Goal: Task Accomplishment & Management: Manage account settings

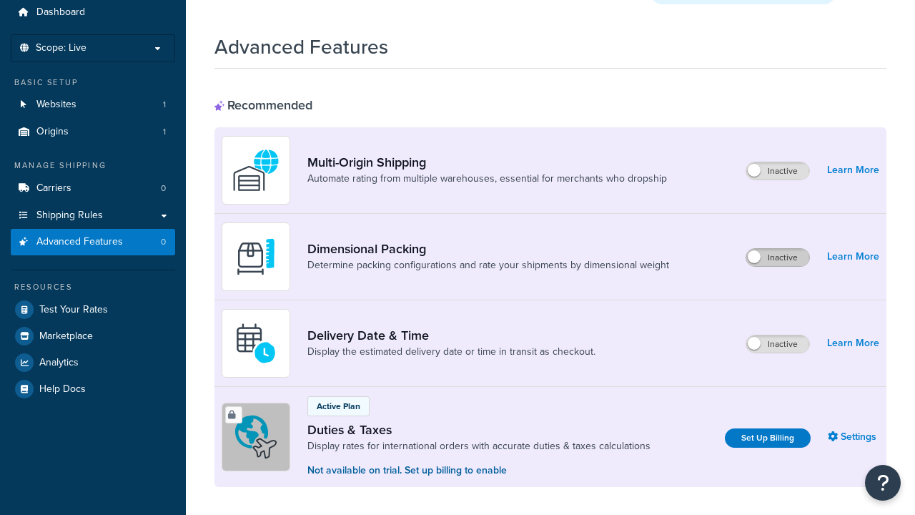
click at [778, 249] on label "Inactive" at bounding box center [777, 257] width 63 height 17
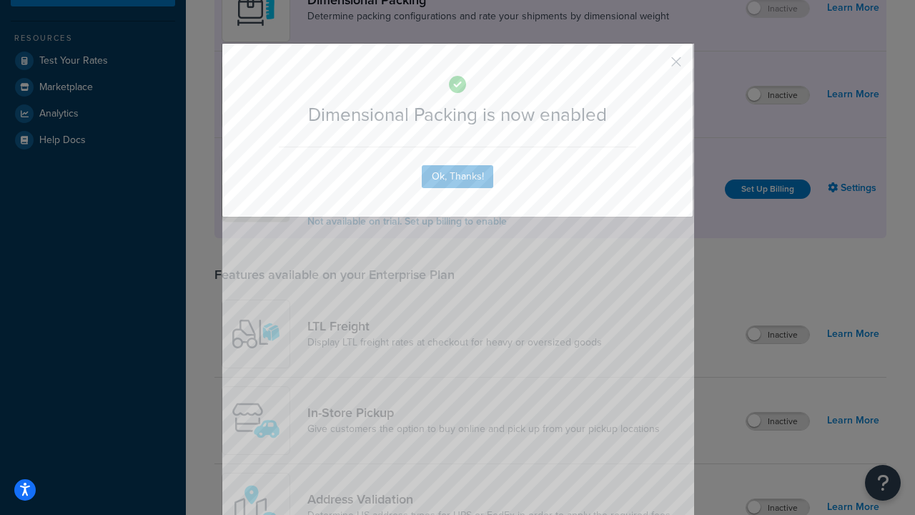
scroll to position [327, 0]
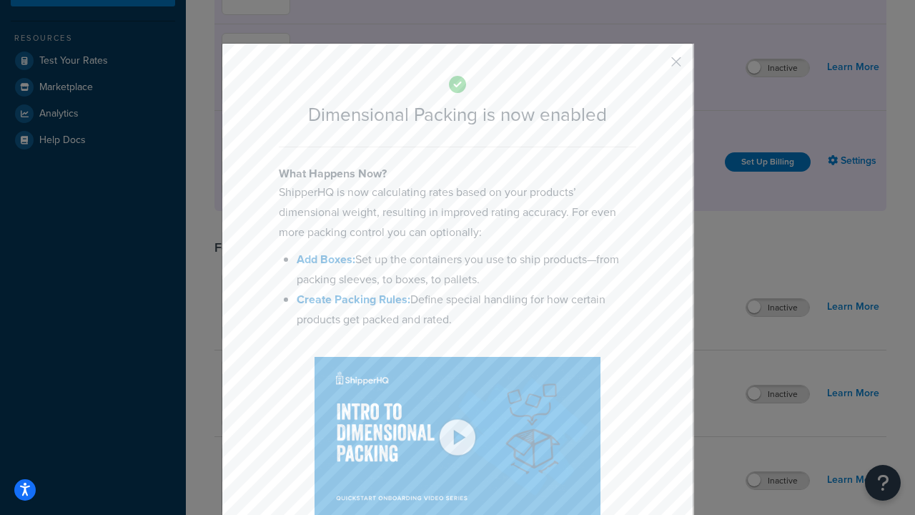
click at [655, 66] on button "button" at bounding box center [655, 67] width 4 height 4
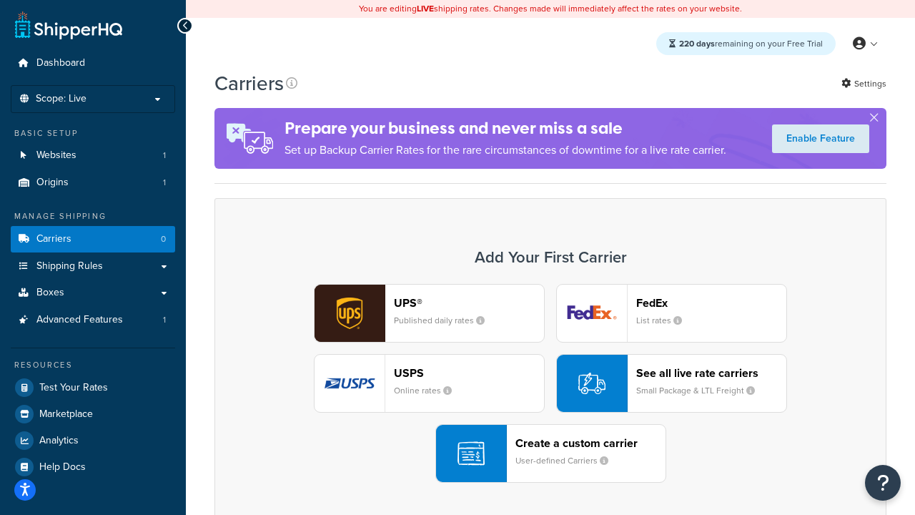
click at [551, 383] on div "UPS® Published daily rates FedEx List rates USPS Online rates See all live rate…" at bounding box center [551, 383] width 642 height 199
click at [711, 302] on header "FedEx" at bounding box center [711, 303] width 150 height 14
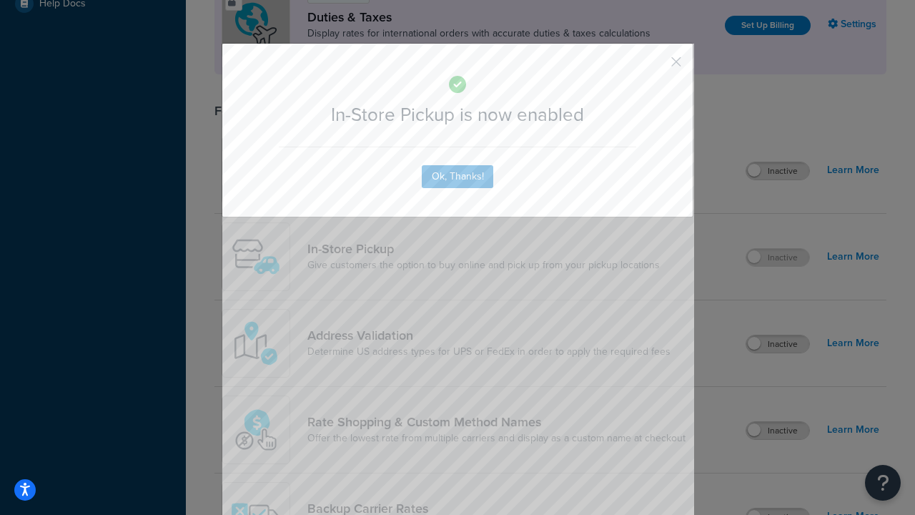
scroll to position [490, 0]
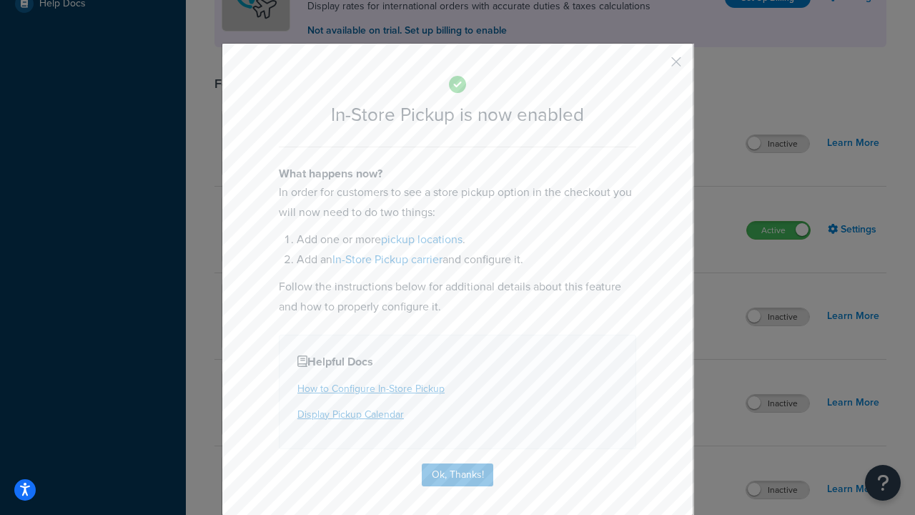
click at [655, 66] on button "button" at bounding box center [655, 67] width 4 height 4
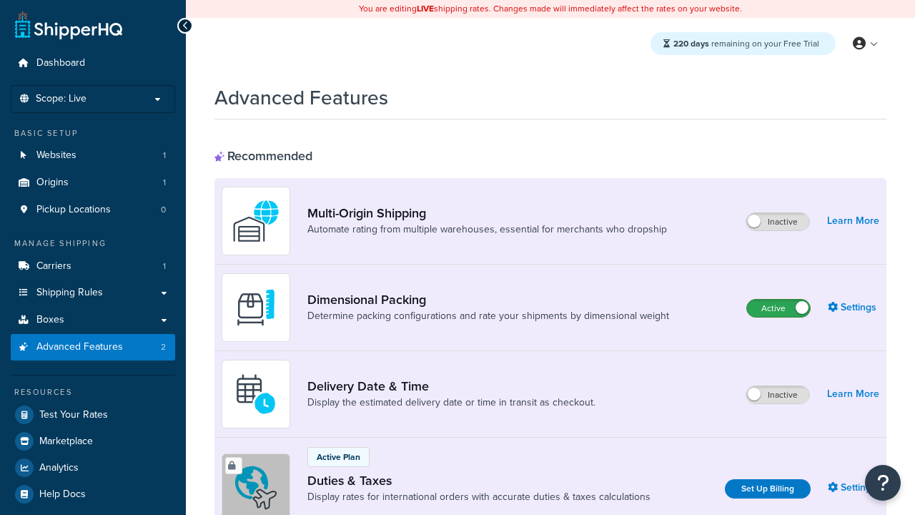
click at [779, 308] on label "Active" at bounding box center [778, 308] width 63 height 17
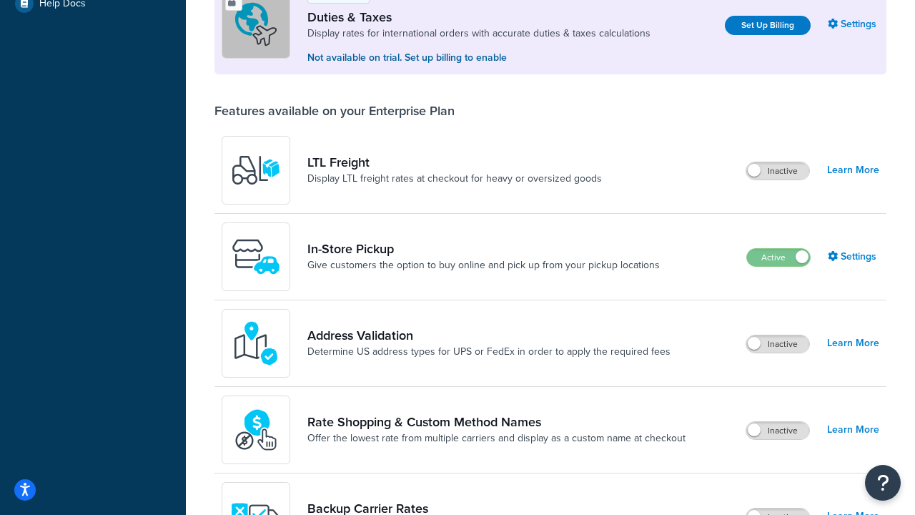
scroll to position [436, 0]
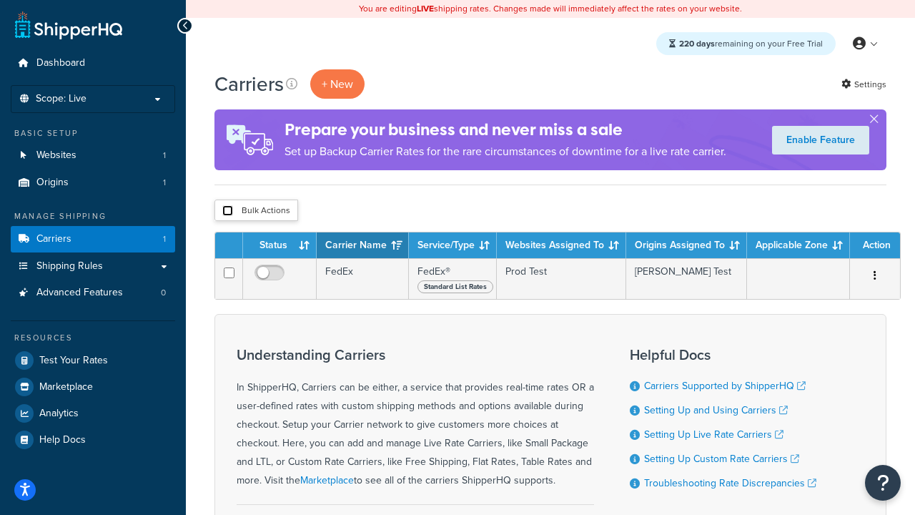
click at [227, 211] on input "checkbox" at bounding box center [227, 210] width 11 height 11
checkbox input "true"
click at [0, 0] on button "Delete" at bounding box center [0, 0] width 0 height 0
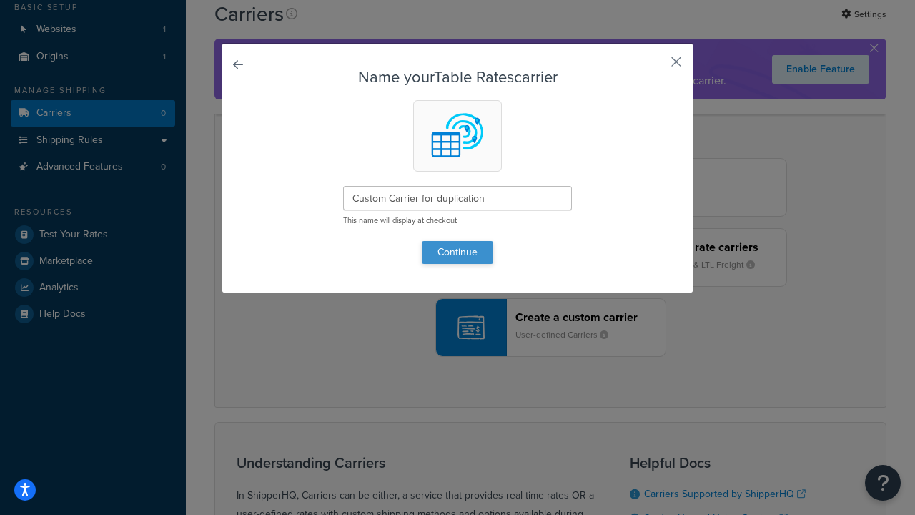
type input "Custom Carrier for duplication"
click at [458, 252] on button "Continue" at bounding box center [457, 252] width 71 height 23
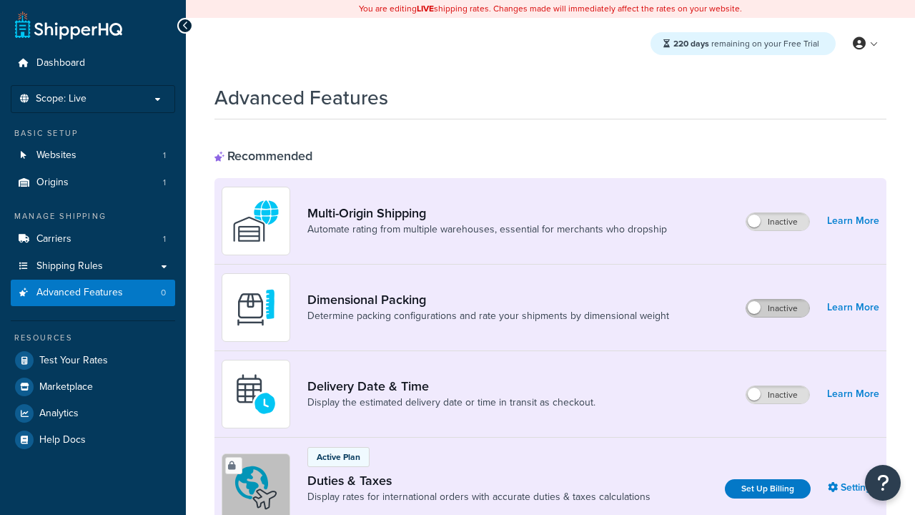
click at [778, 308] on label "Inactive" at bounding box center [777, 308] width 63 height 17
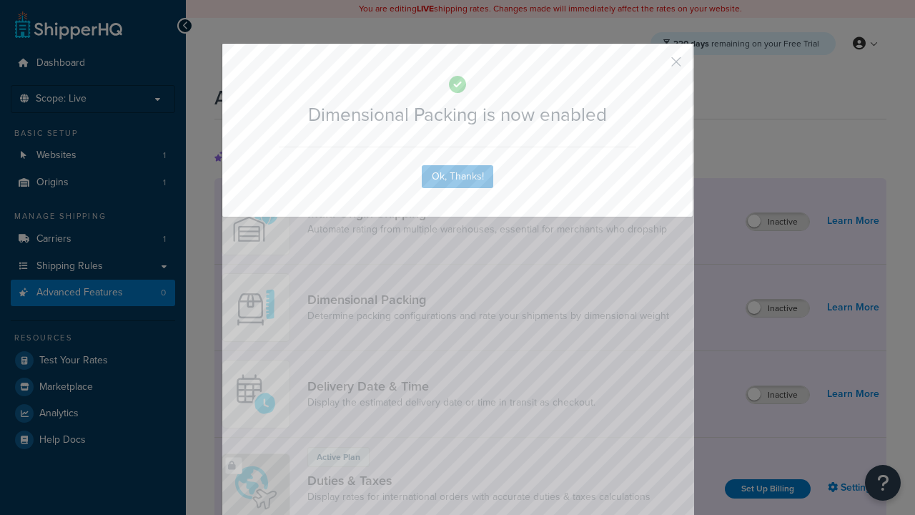
click at [655, 65] on button "button" at bounding box center [655, 67] width 4 height 4
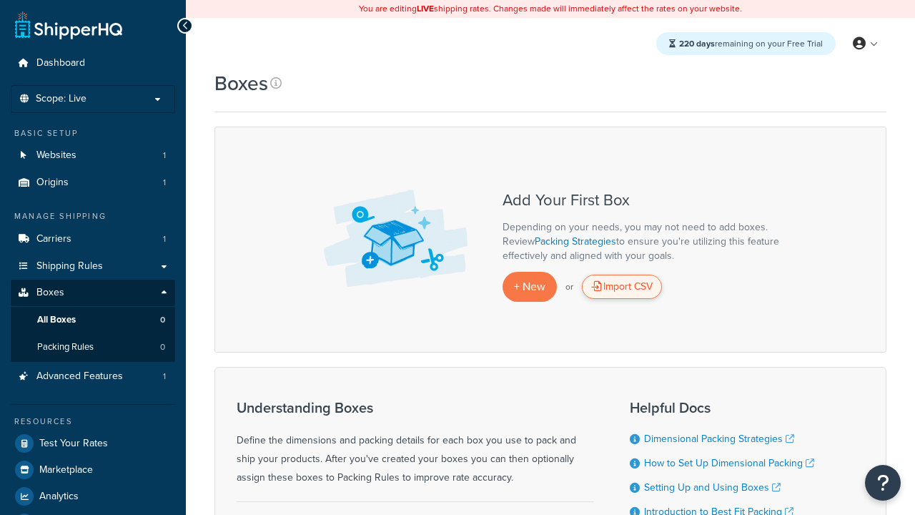
click at [622, 287] on div "Import CSV" at bounding box center [622, 287] width 80 height 24
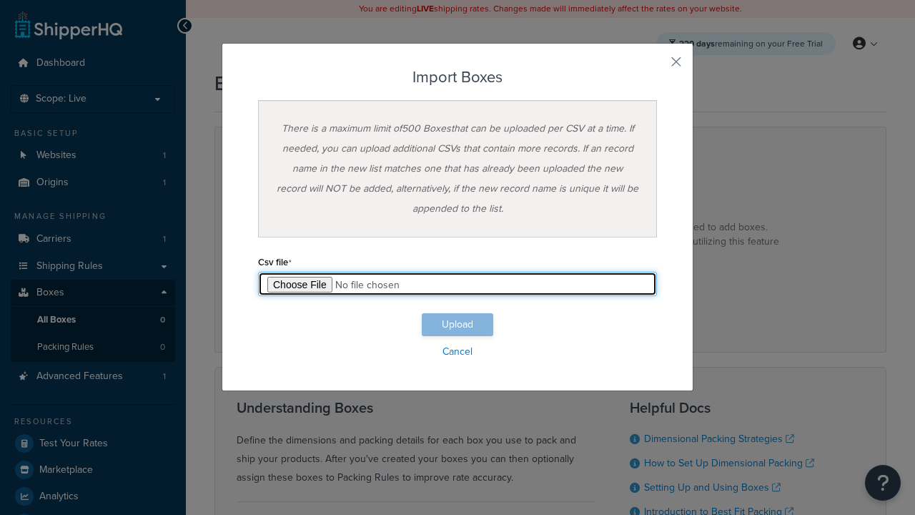
click at [458, 284] on input "file" at bounding box center [457, 284] width 399 height 24
type input "C:\fakepath\importBoxesSuccess.csv"
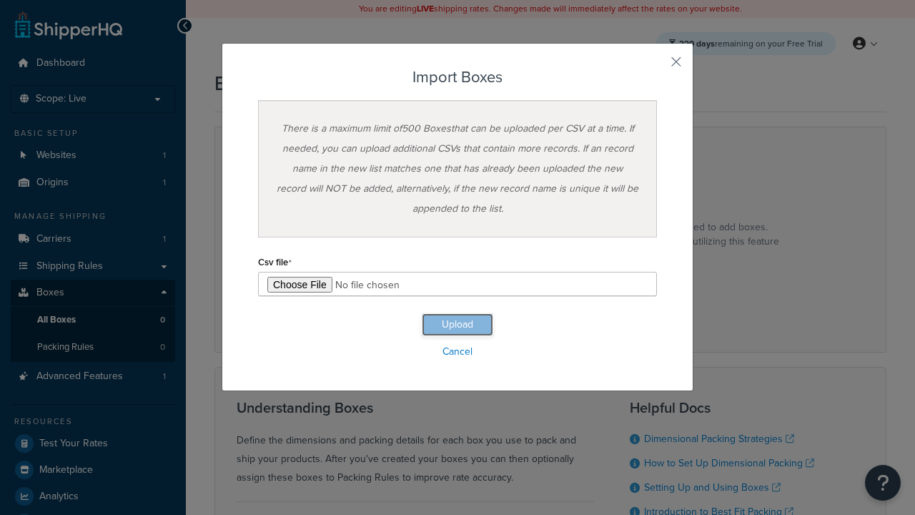
click at [458, 325] on button "Upload" at bounding box center [457, 324] width 71 height 23
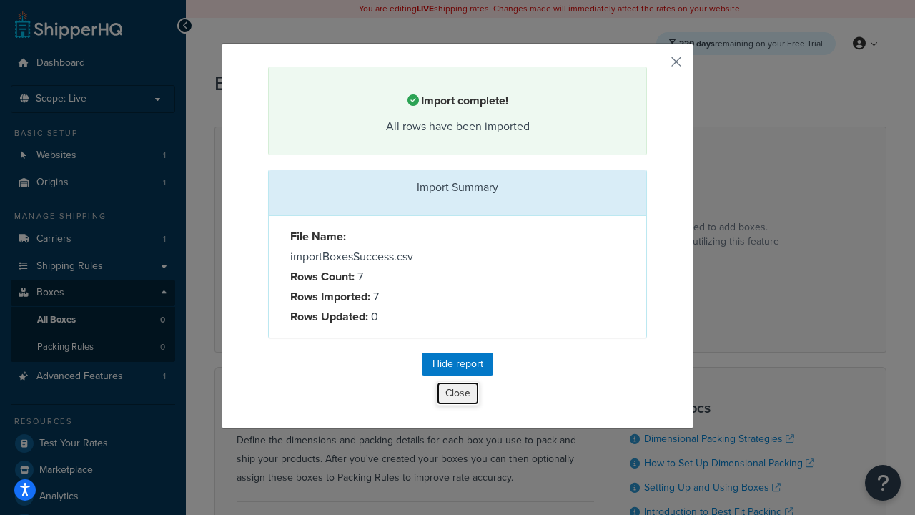
click at [458, 395] on button "Close" at bounding box center [458, 393] width 44 height 24
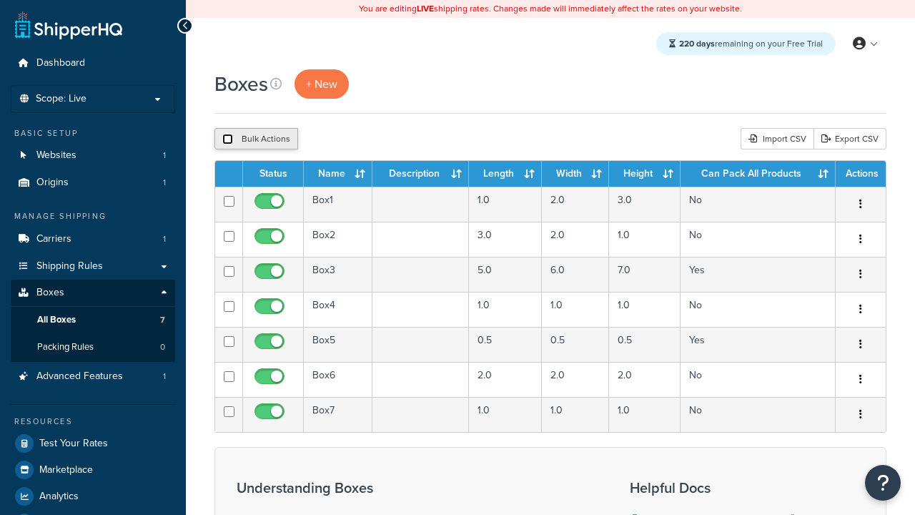
click at [227, 139] on input "checkbox" at bounding box center [227, 139] width 11 height 11
checkbox input "true"
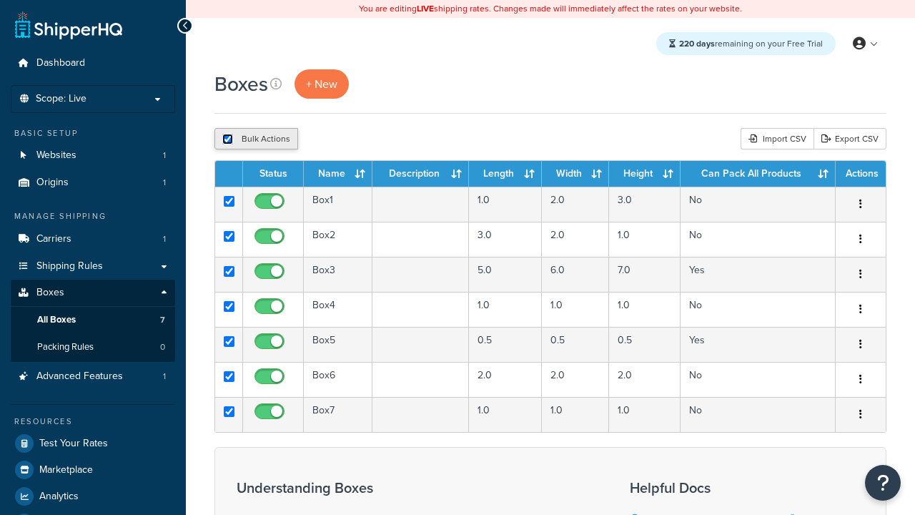
checkbox input "true"
click at [385, 139] on button "Delete" at bounding box center [381, 138] width 49 height 21
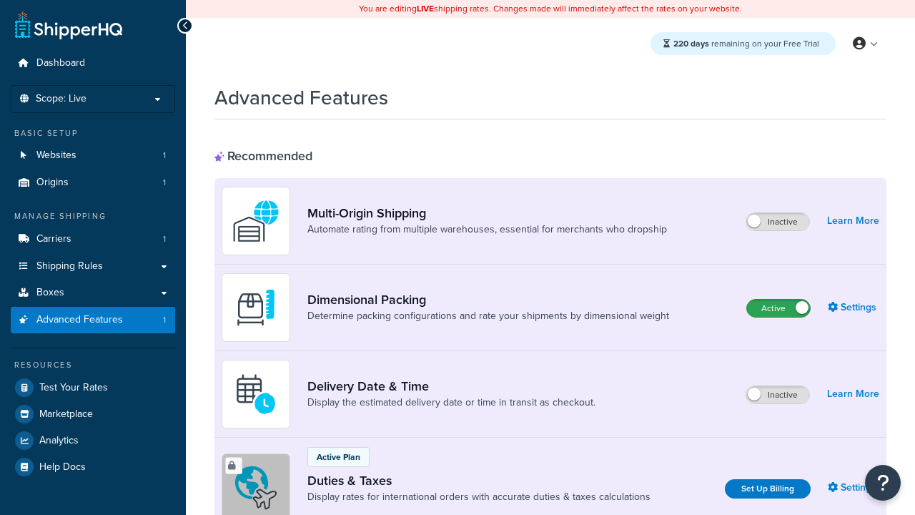
click at [779, 308] on label "Active" at bounding box center [778, 308] width 63 height 17
